Goal: Find specific page/section: Find specific page/section

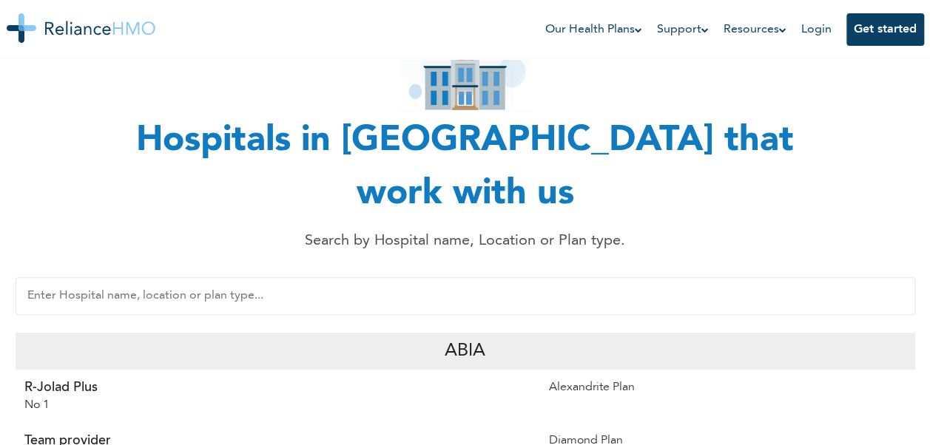
scroll to position [144, 0]
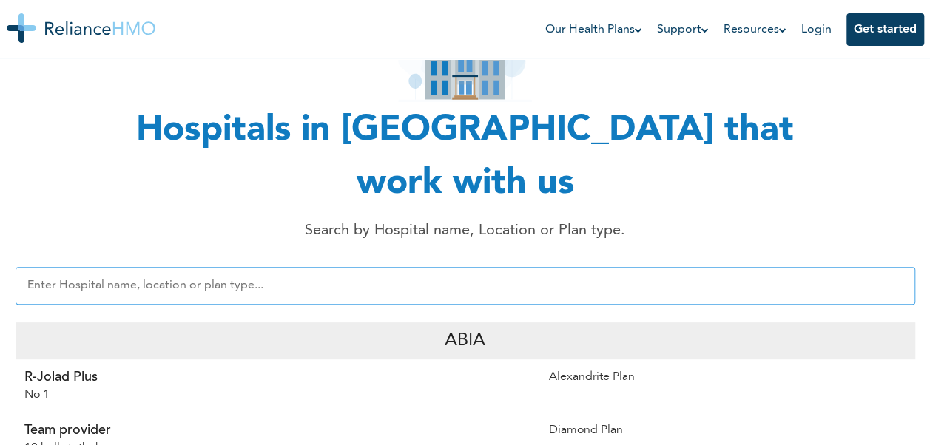
click at [450, 267] on input "text" at bounding box center [466, 286] width 900 height 38
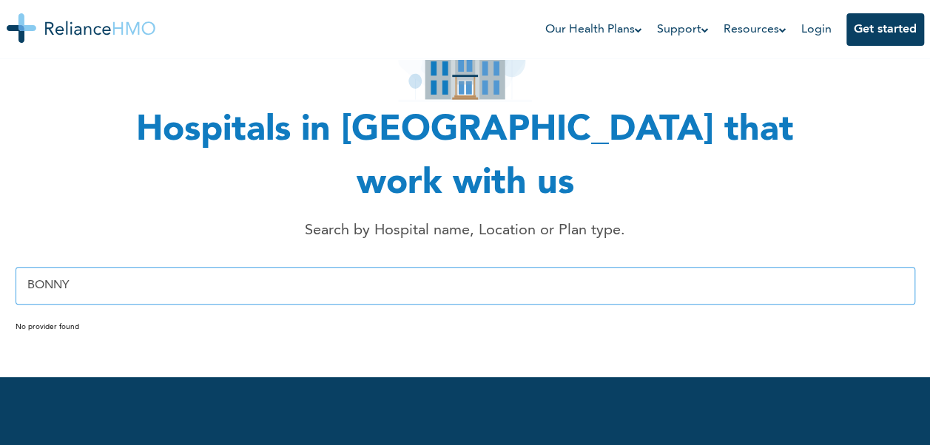
click at [83, 267] on input "BONNY" at bounding box center [466, 286] width 900 height 38
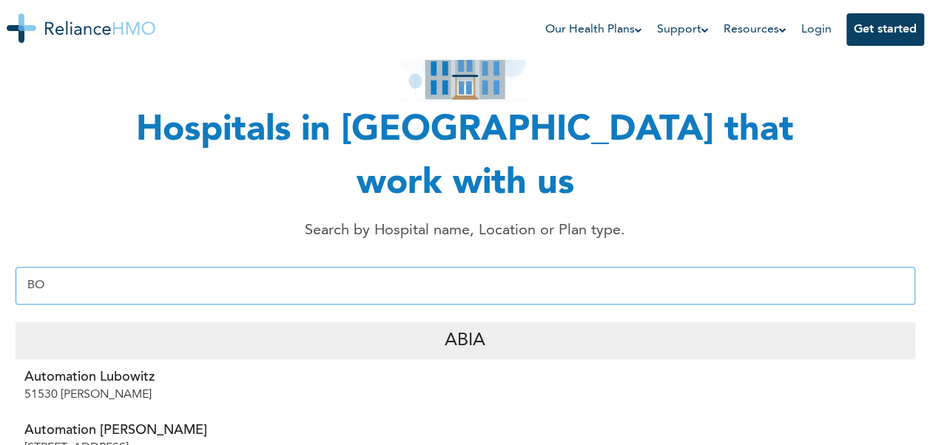
type input "B"
type input "R"
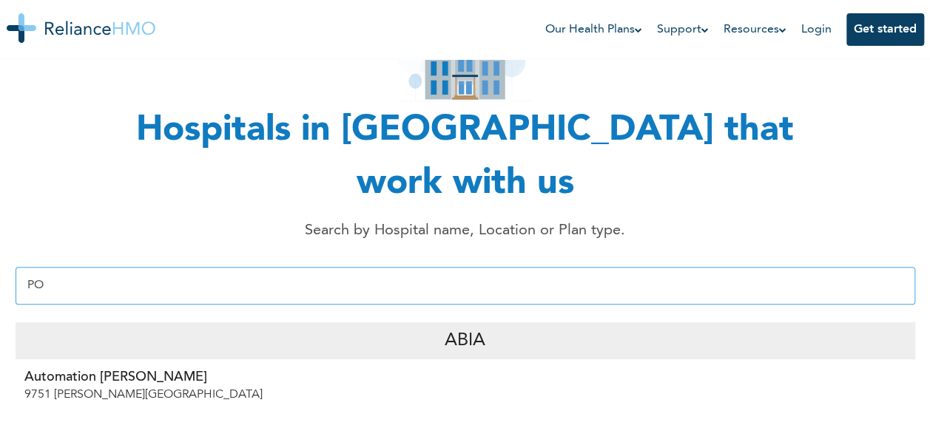
type input "P"
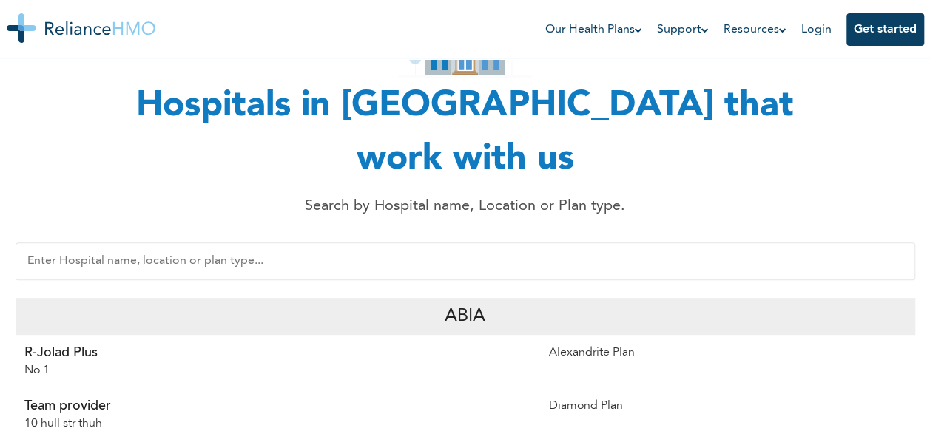
scroll to position [169, 0]
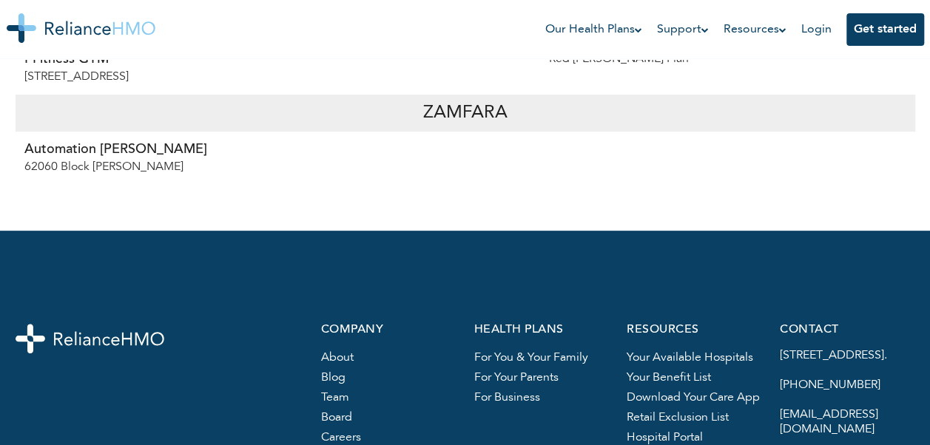
scroll to position [8541, 0]
